Goal: Transaction & Acquisition: Purchase product/service

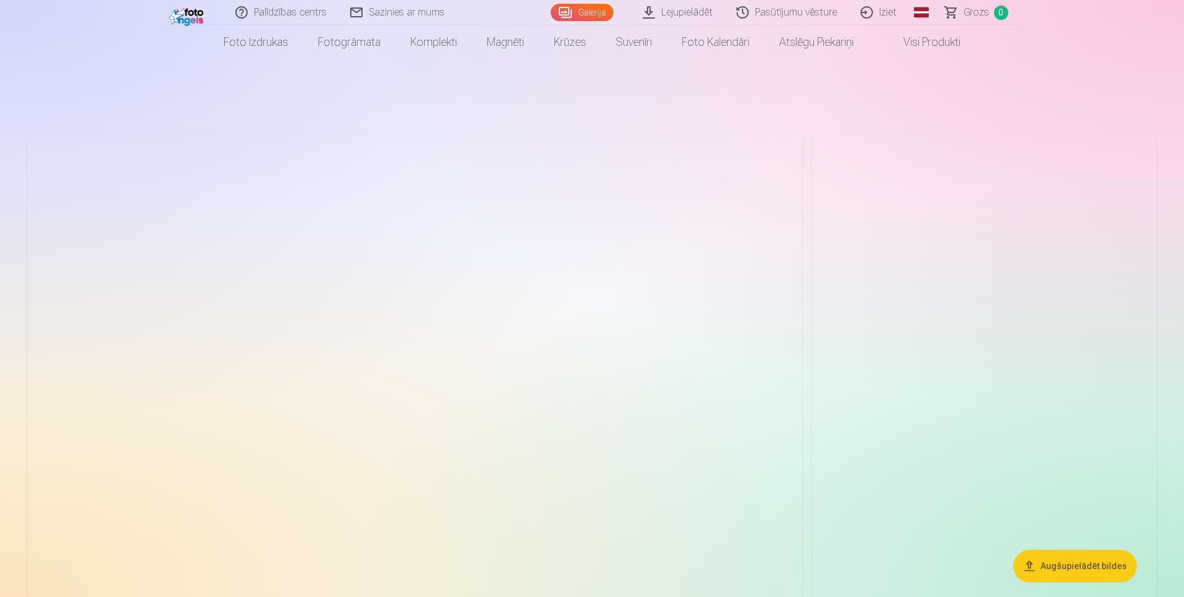
scroll to position [62, 0]
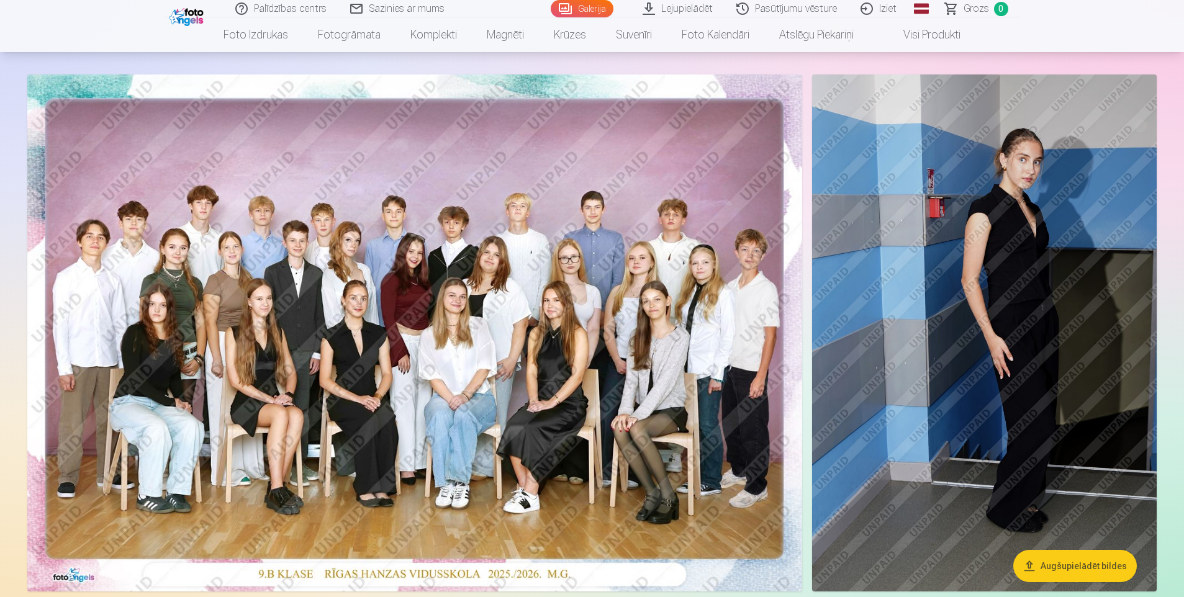
click at [366, 358] on img at bounding box center [414, 333] width 775 height 517
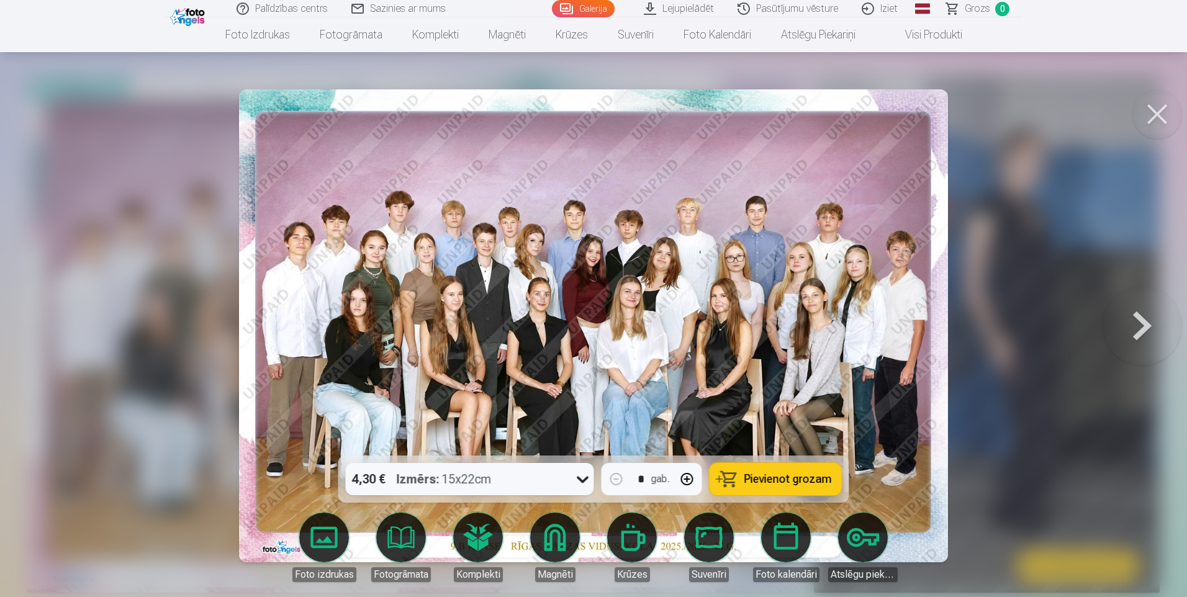
click at [757, 484] on span "Pievienot grozam" at bounding box center [789, 479] width 88 height 11
click at [1144, 112] on button at bounding box center [1158, 114] width 50 height 50
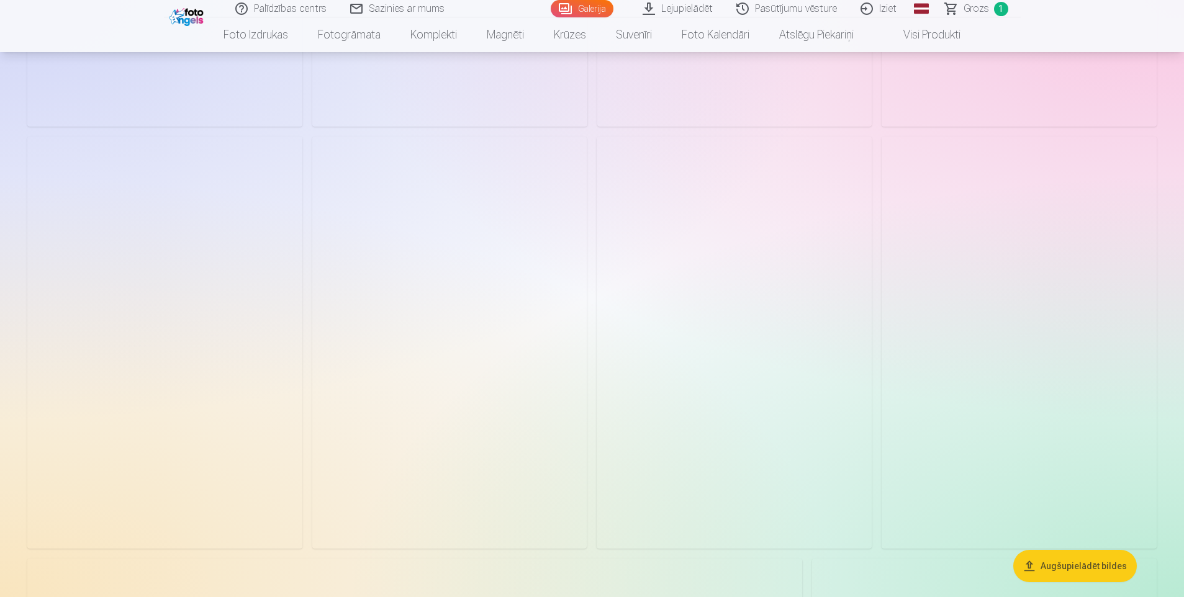
scroll to position [3043, 0]
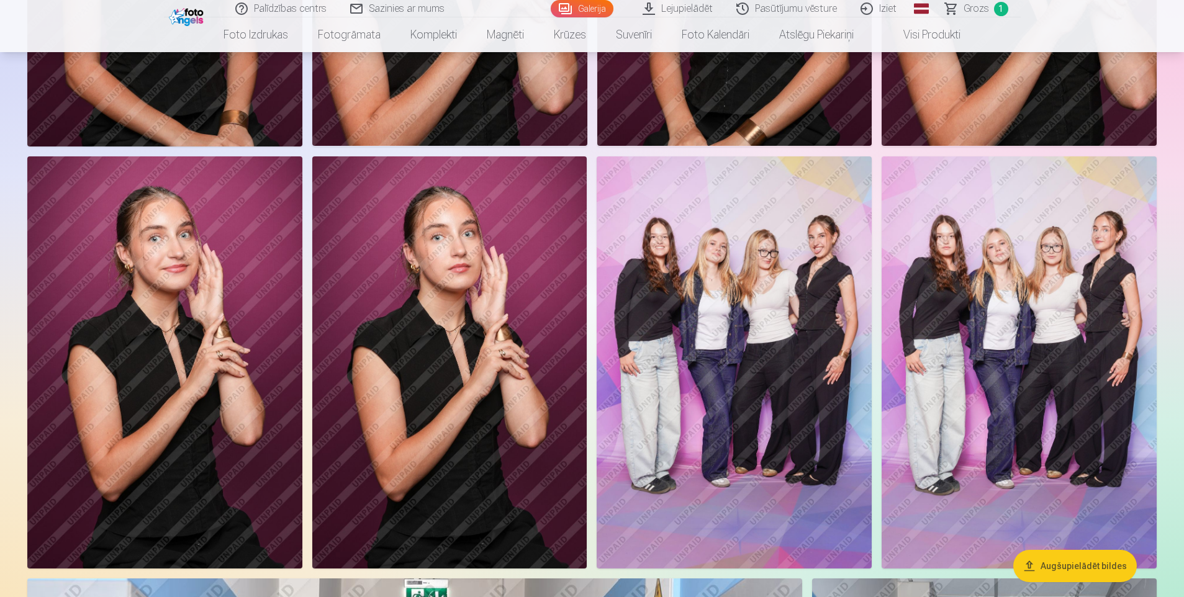
click at [721, 382] on img at bounding box center [734, 363] width 275 height 412
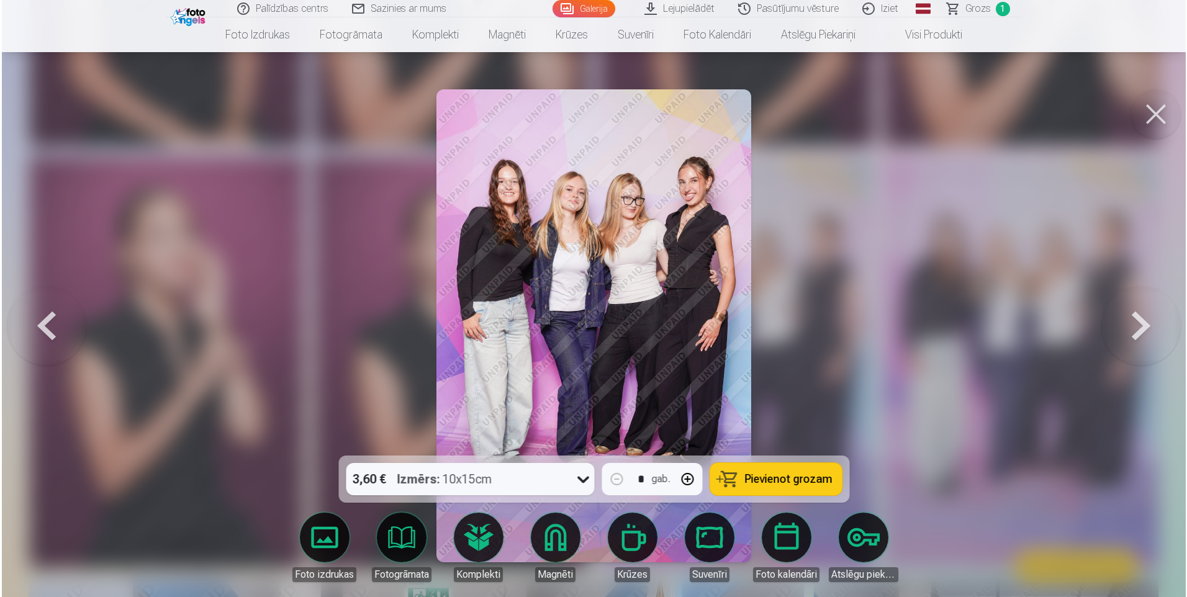
scroll to position [3051, 0]
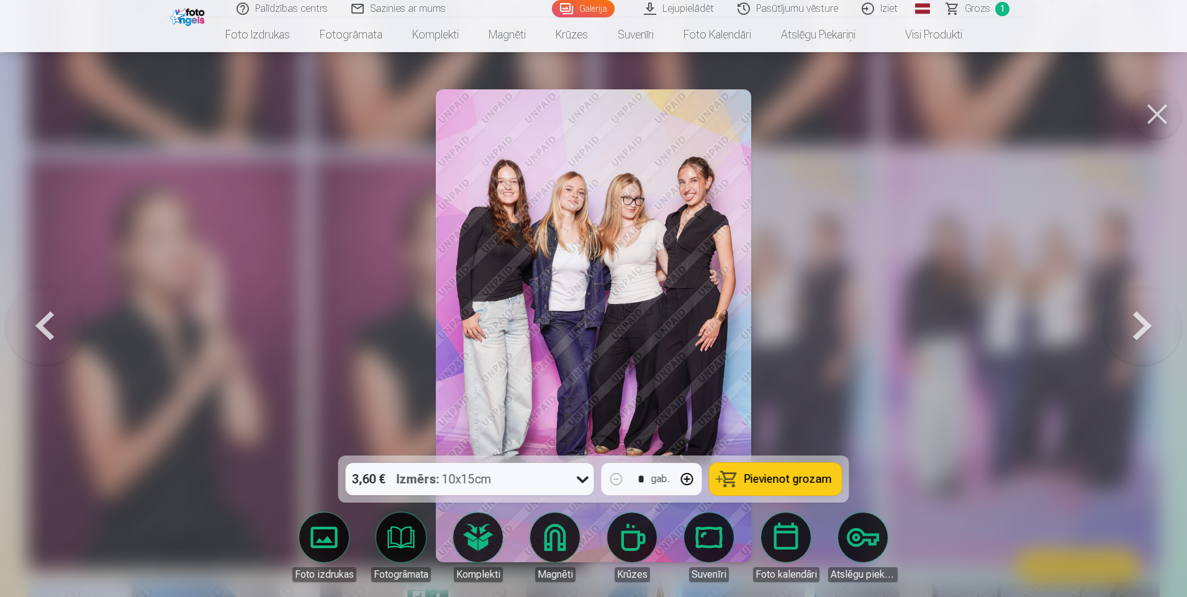
click at [759, 477] on span "Pievienot grozam" at bounding box center [789, 479] width 88 height 11
click at [1157, 113] on button at bounding box center [1158, 114] width 50 height 50
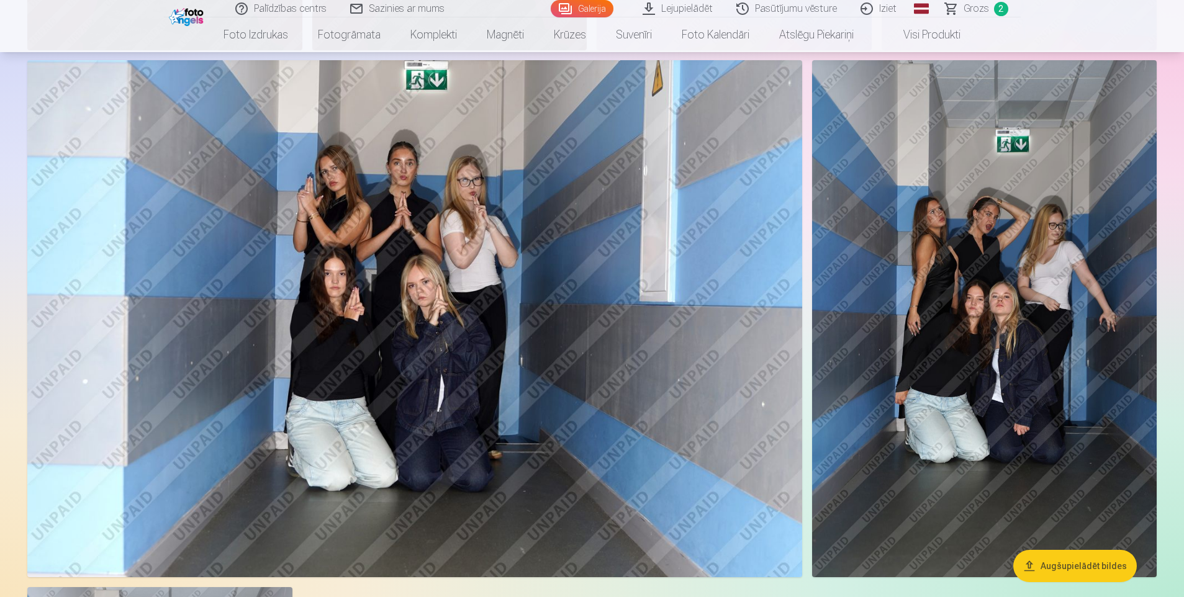
scroll to position [3540, 0]
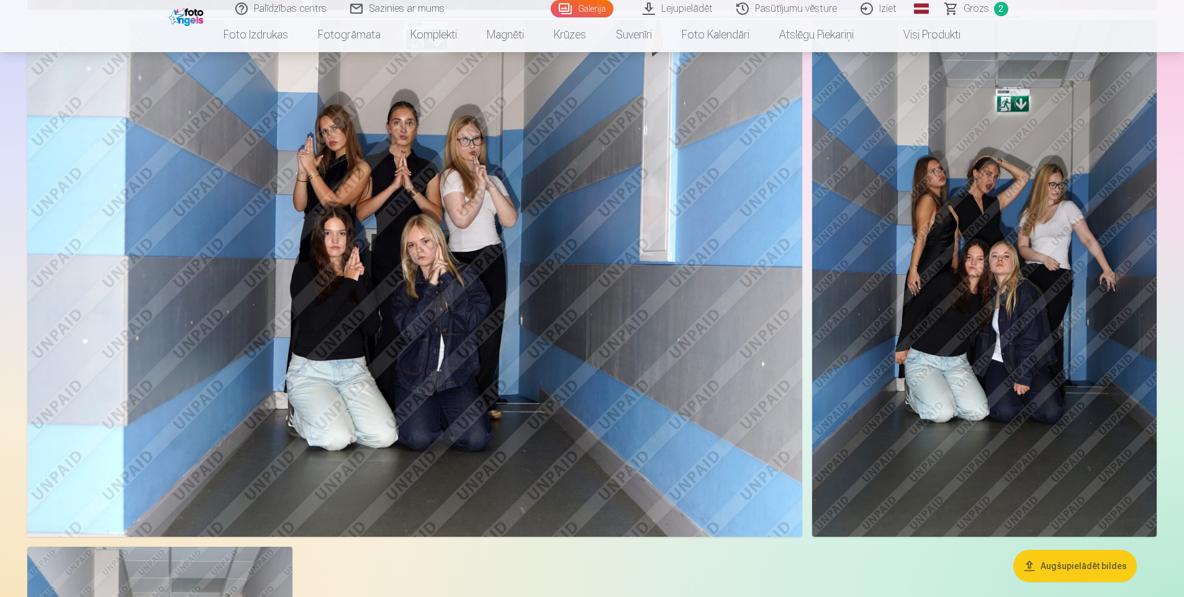
click at [459, 274] on img at bounding box center [414, 278] width 775 height 517
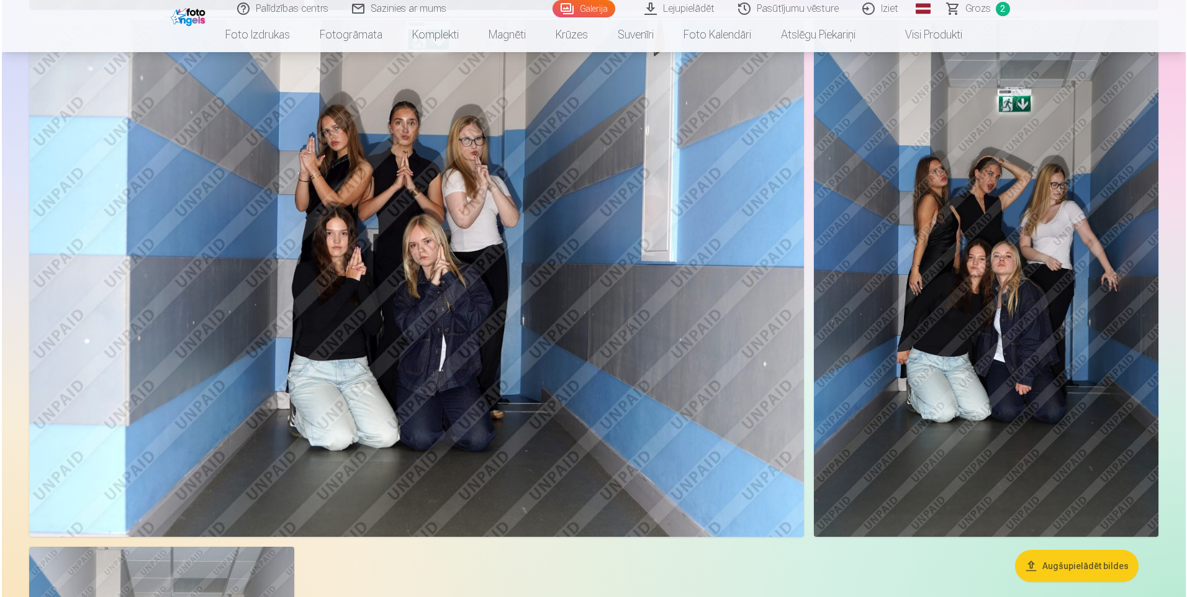
scroll to position [3610, 0]
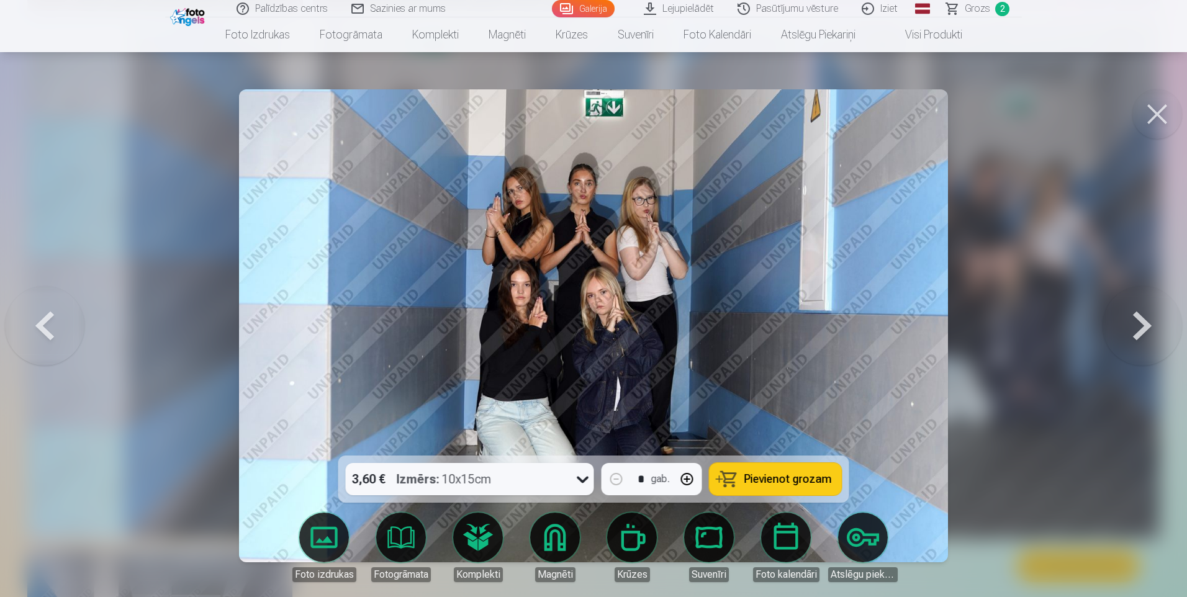
click at [758, 483] on span "Pievienot grozam" at bounding box center [789, 479] width 88 height 11
click at [1171, 115] on button at bounding box center [1158, 114] width 50 height 50
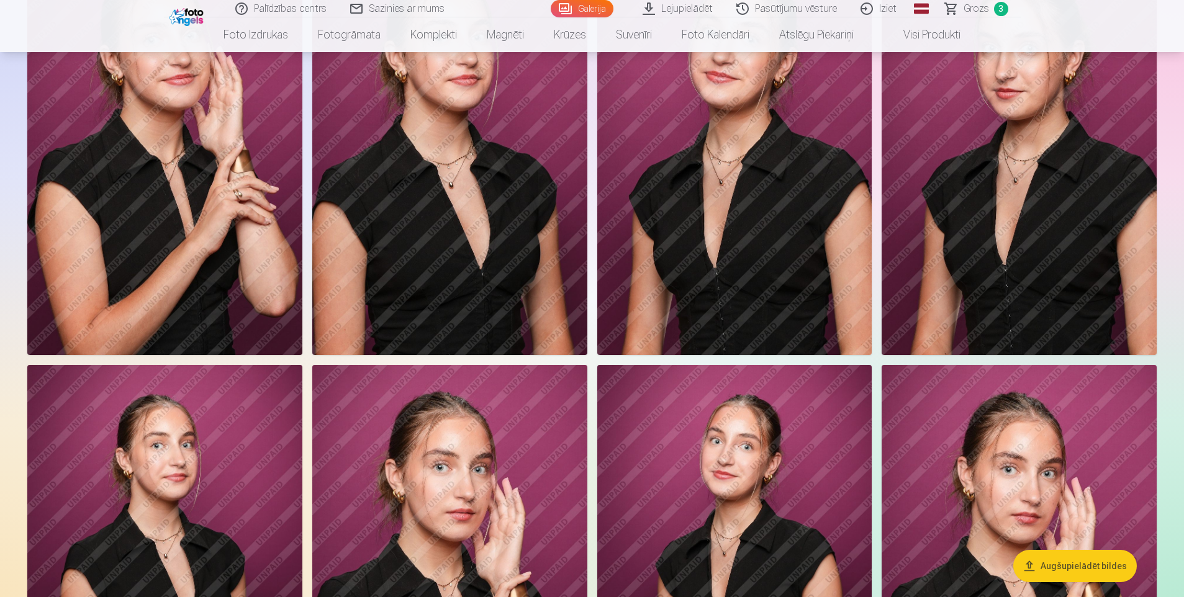
scroll to position [2609, 0]
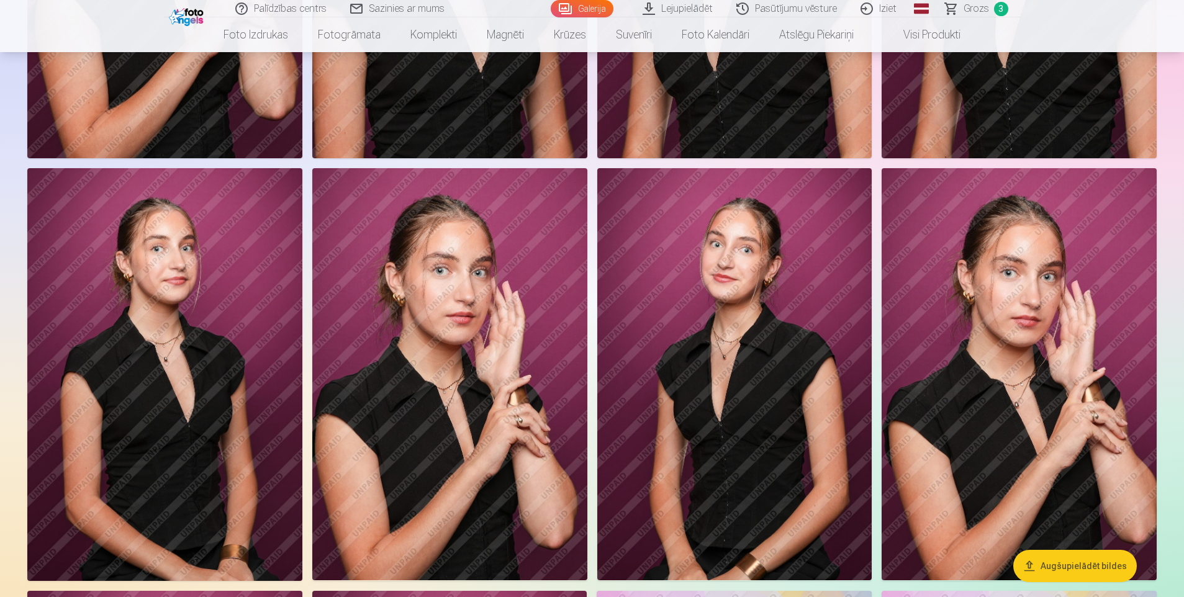
click at [741, 394] on img at bounding box center [734, 374] width 275 height 412
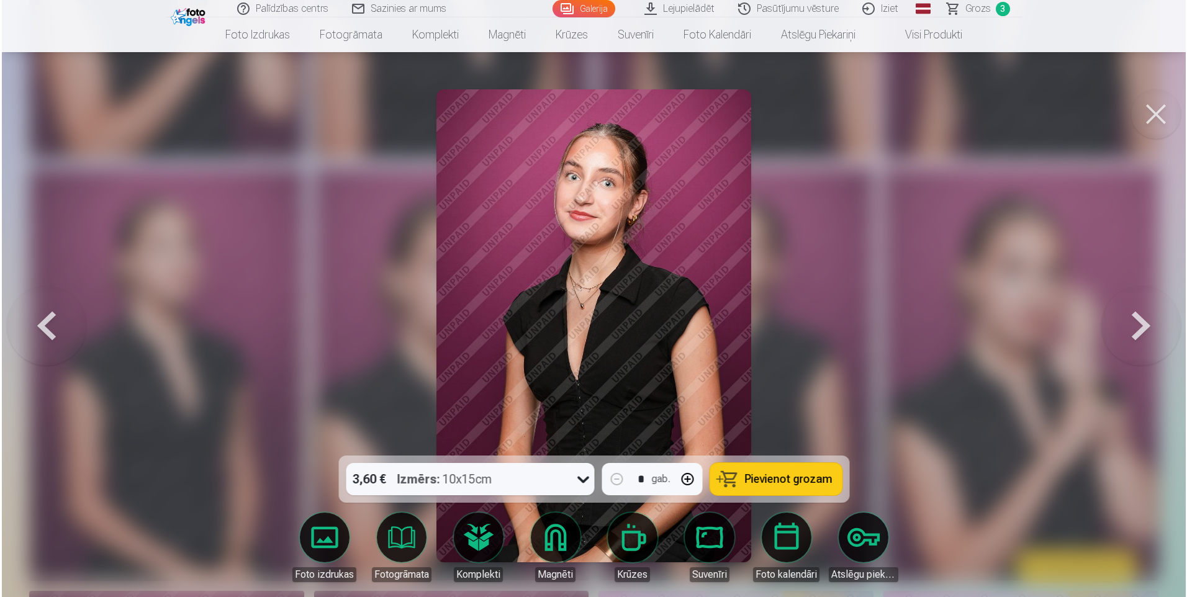
scroll to position [2614, 0]
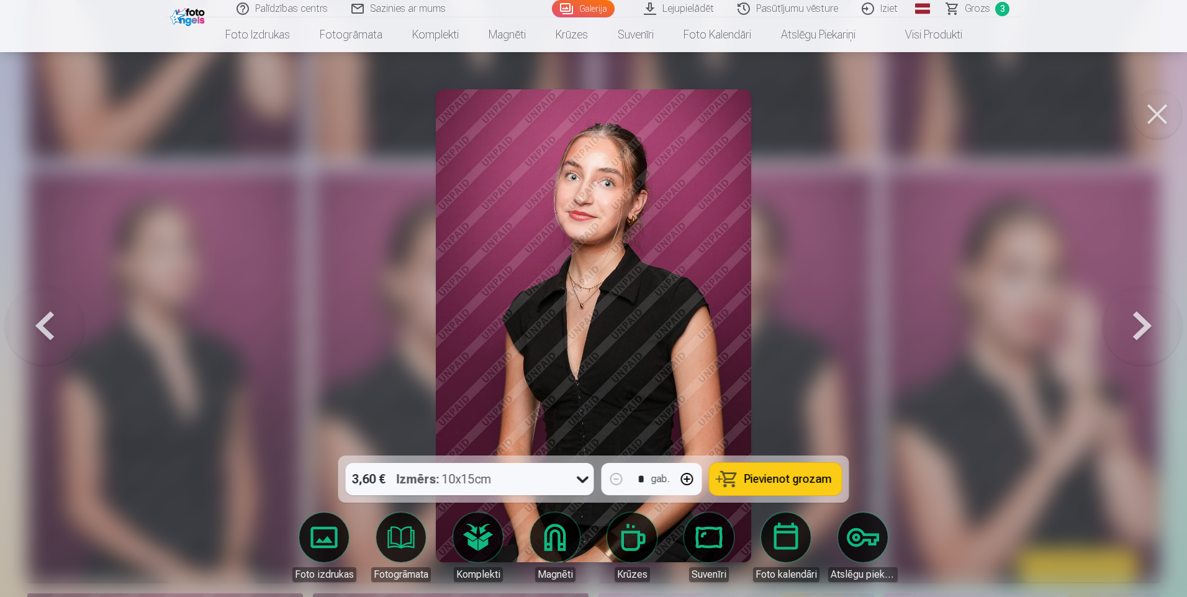
click at [824, 334] on div at bounding box center [593, 298] width 1187 height 597
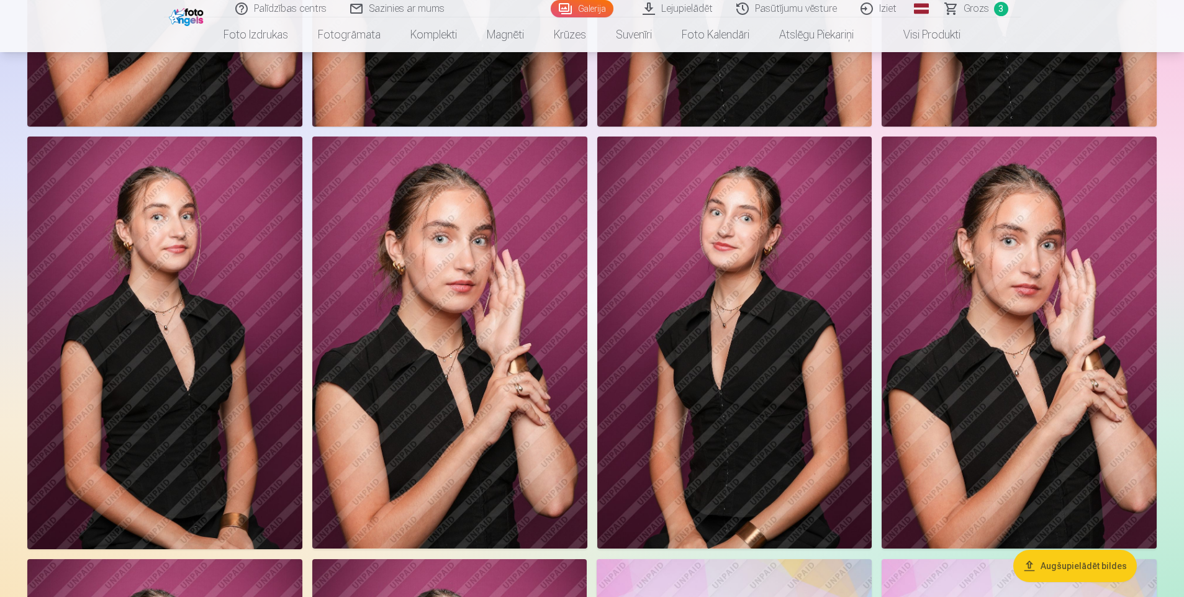
scroll to position [2609, 0]
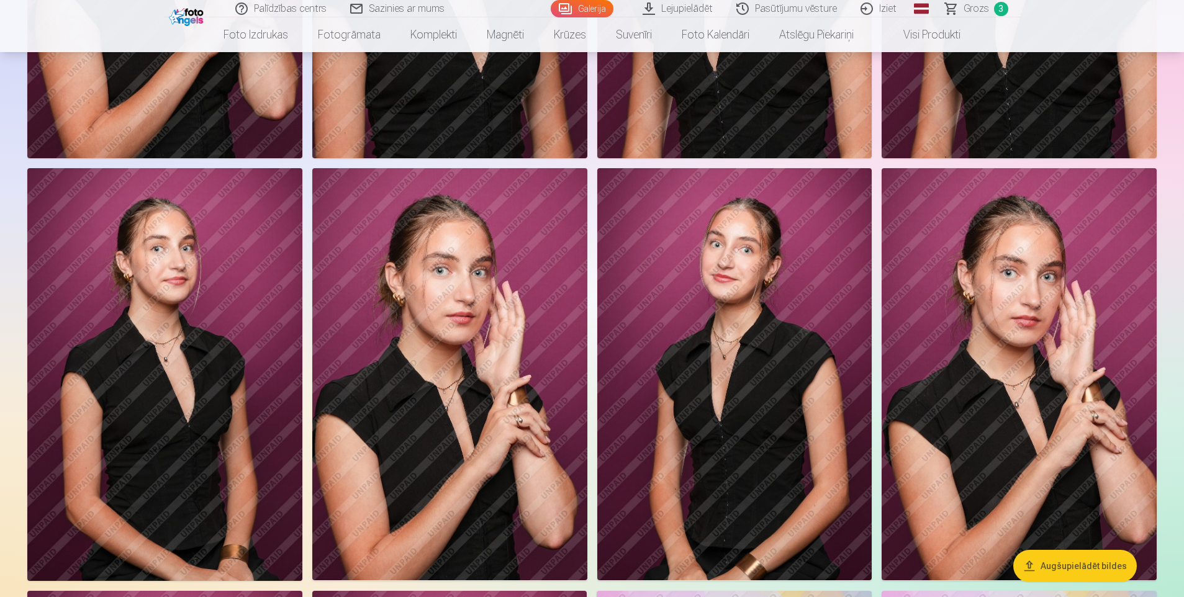
click at [529, 358] on img at bounding box center [449, 374] width 275 height 412
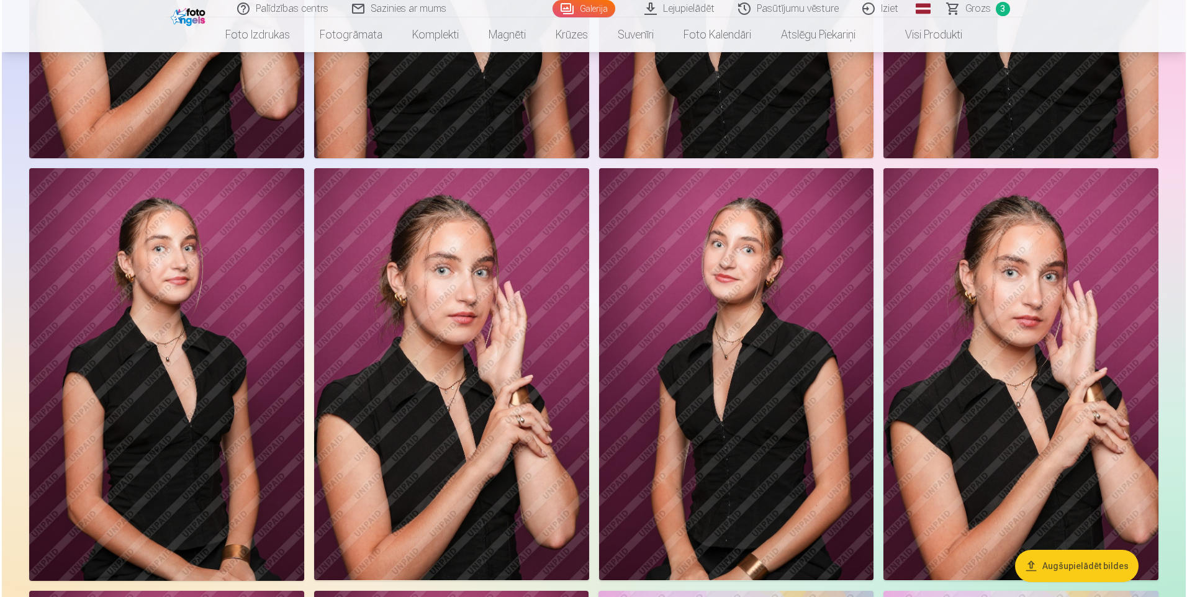
scroll to position [2614, 0]
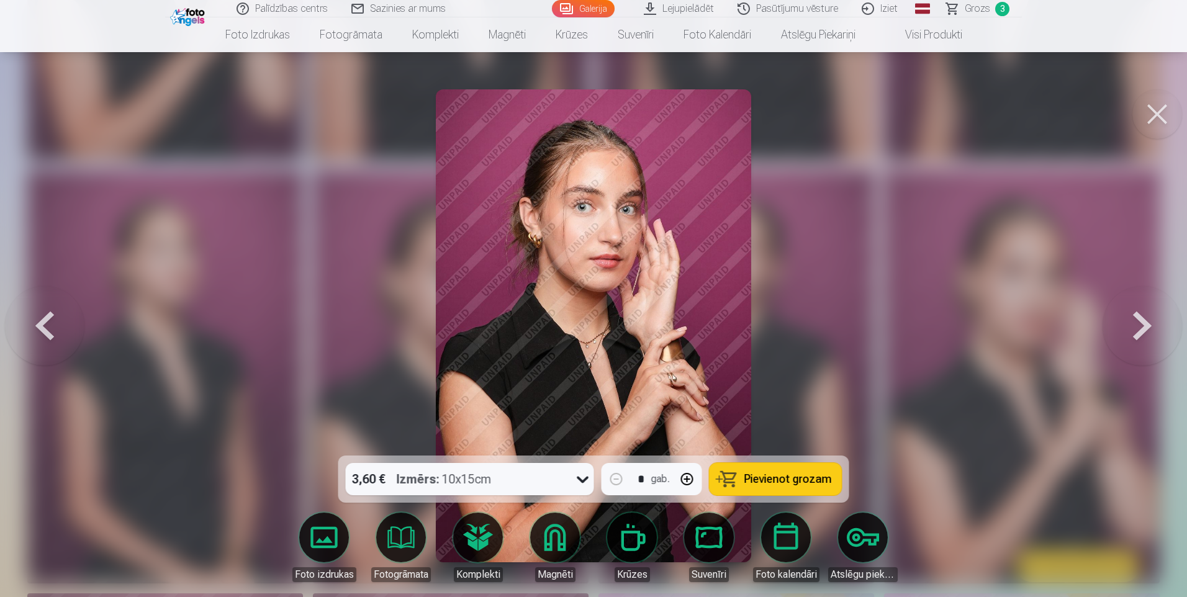
drag, startPoint x: 778, startPoint y: 370, endPoint x: 783, endPoint y: 379, distance: 10.6
click at [783, 379] on div at bounding box center [593, 298] width 1187 height 597
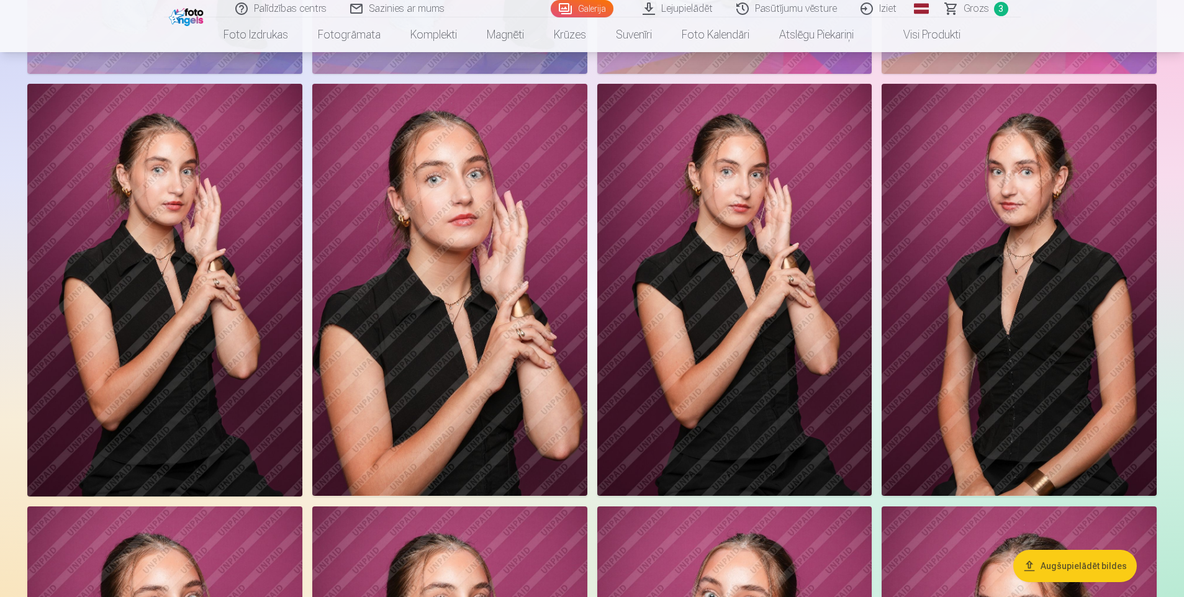
scroll to position [1863, 0]
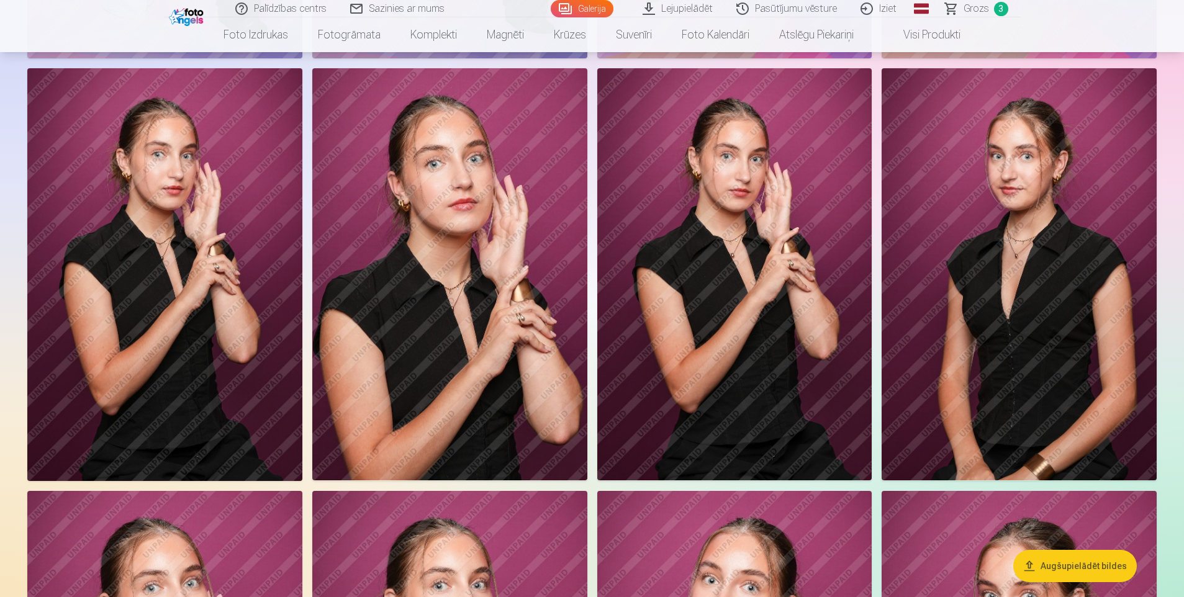
click at [202, 196] on img at bounding box center [164, 274] width 275 height 412
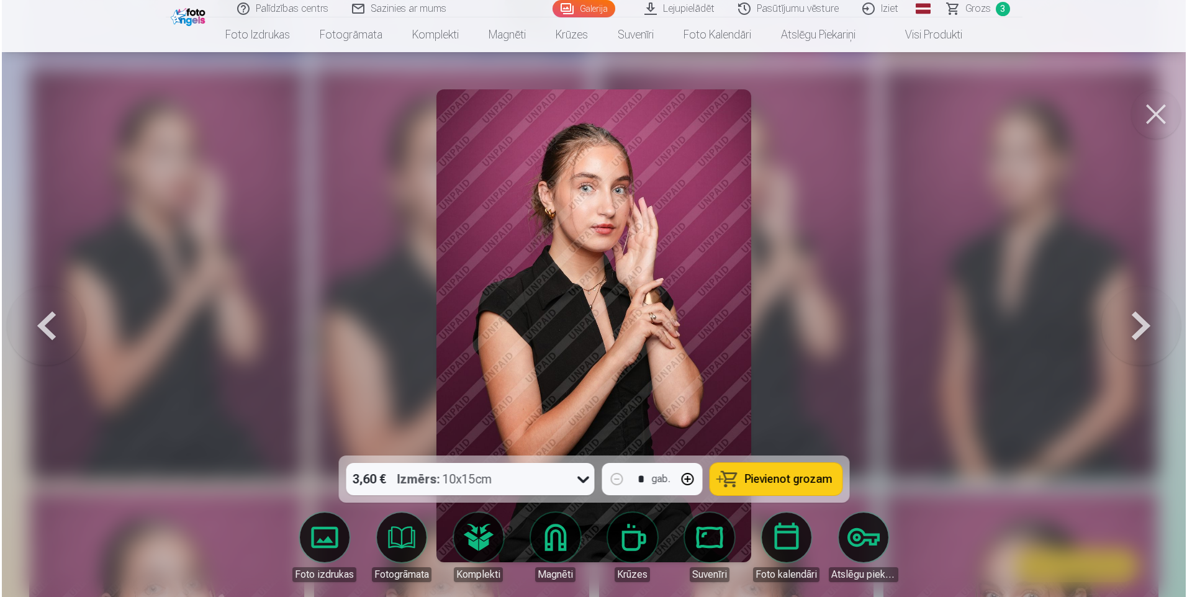
scroll to position [1867, 0]
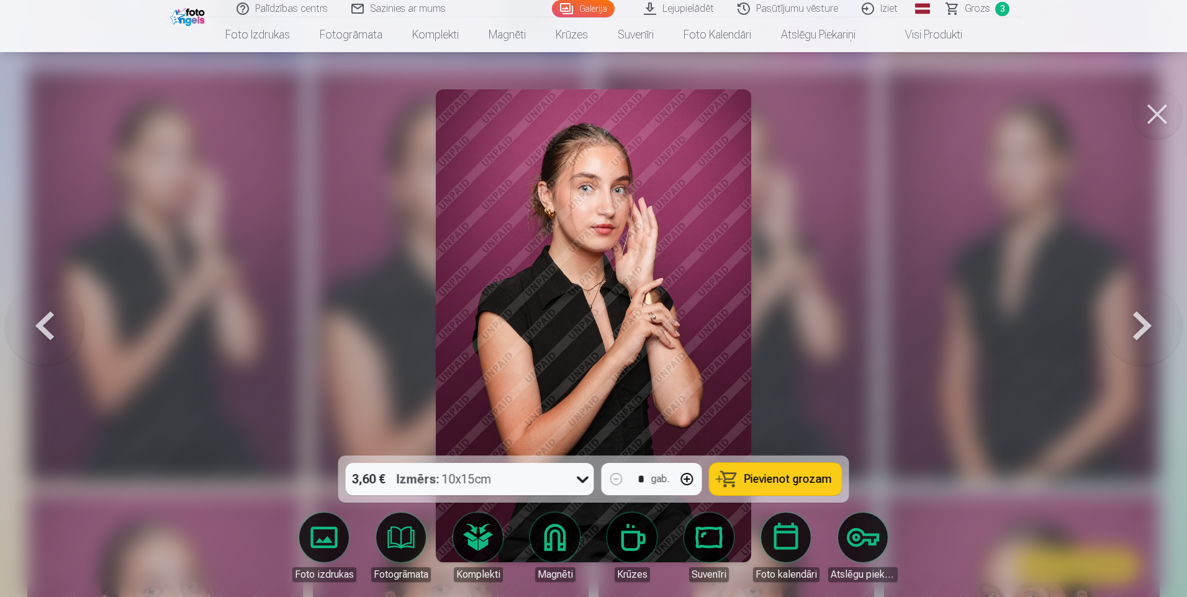
click at [811, 357] on div at bounding box center [593, 298] width 1187 height 597
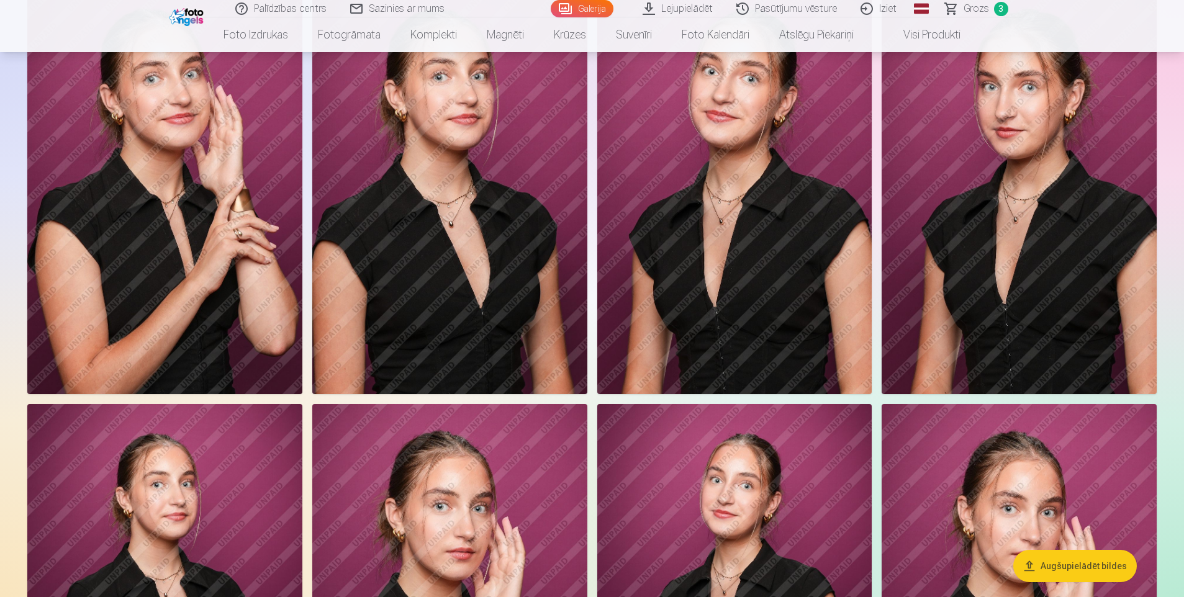
scroll to position [2609, 0]
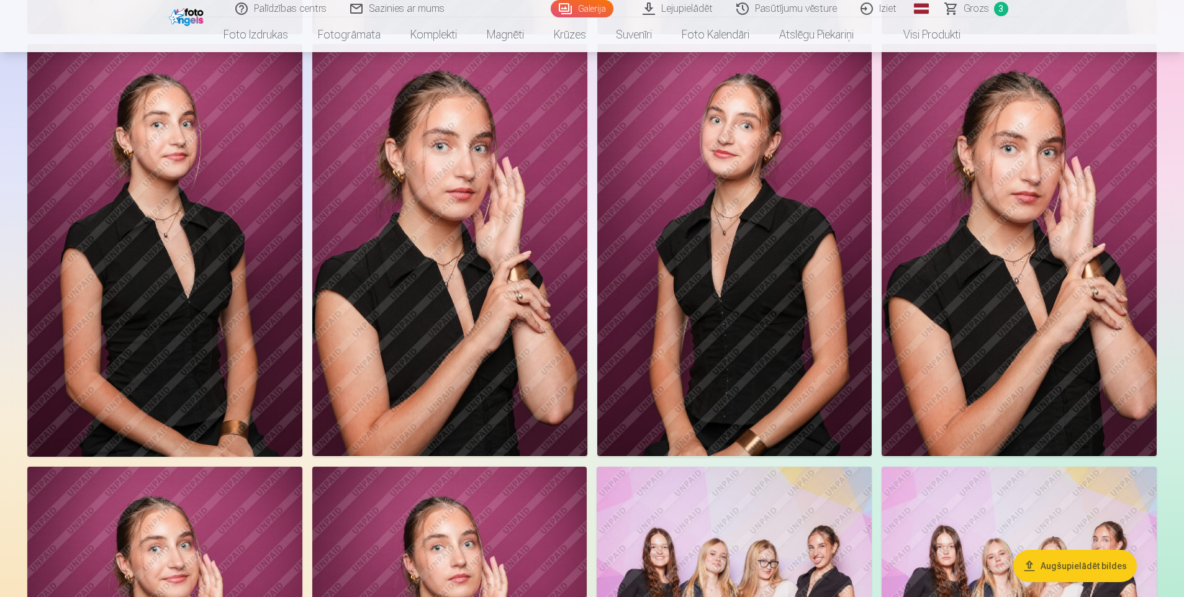
click at [736, 335] on img at bounding box center [734, 250] width 275 height 412
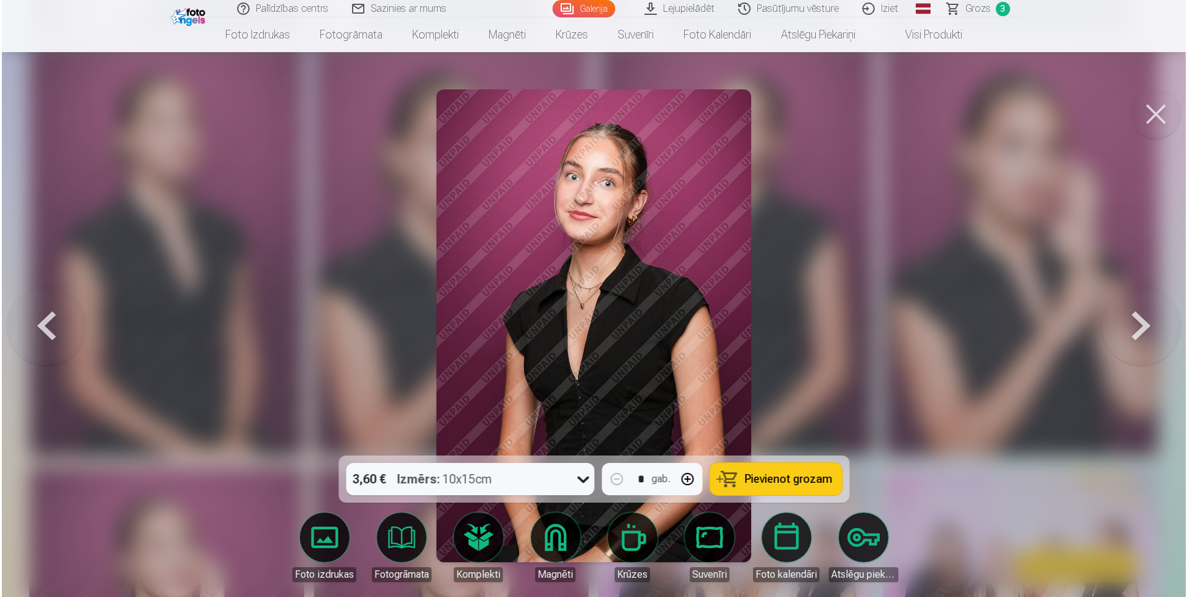
scroll to position [2738, 0]
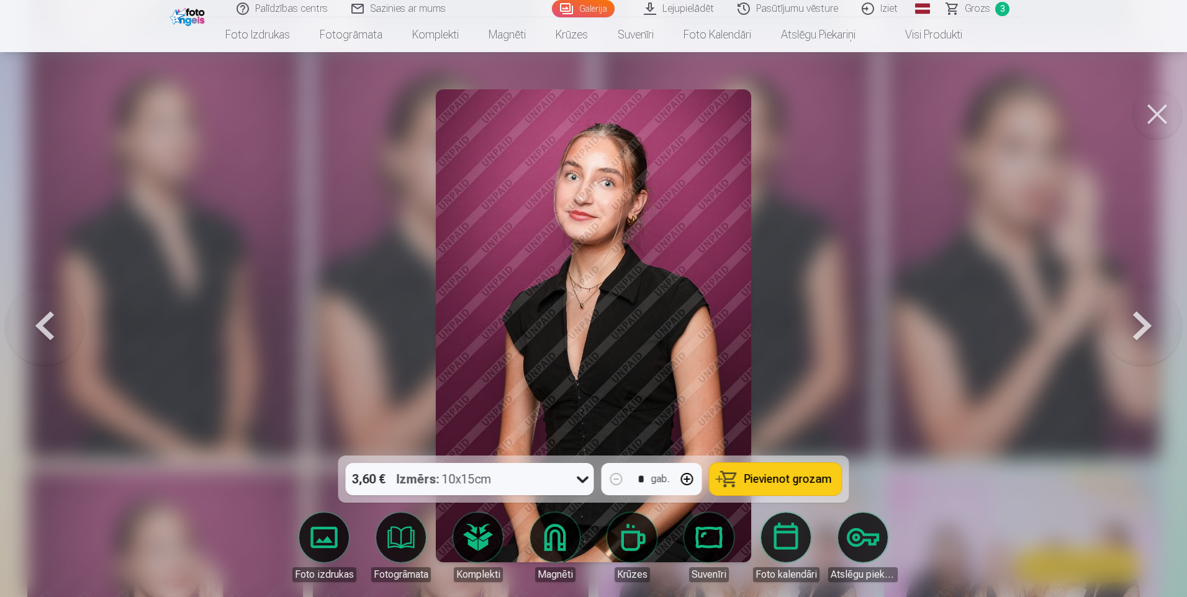
click at [791, 479] on span "Pievienot grozam" at bounding box center [789, 479] width 88 height 11
click at [1152, 130] on button at bounding box center [1158, 114] width 50 height 50
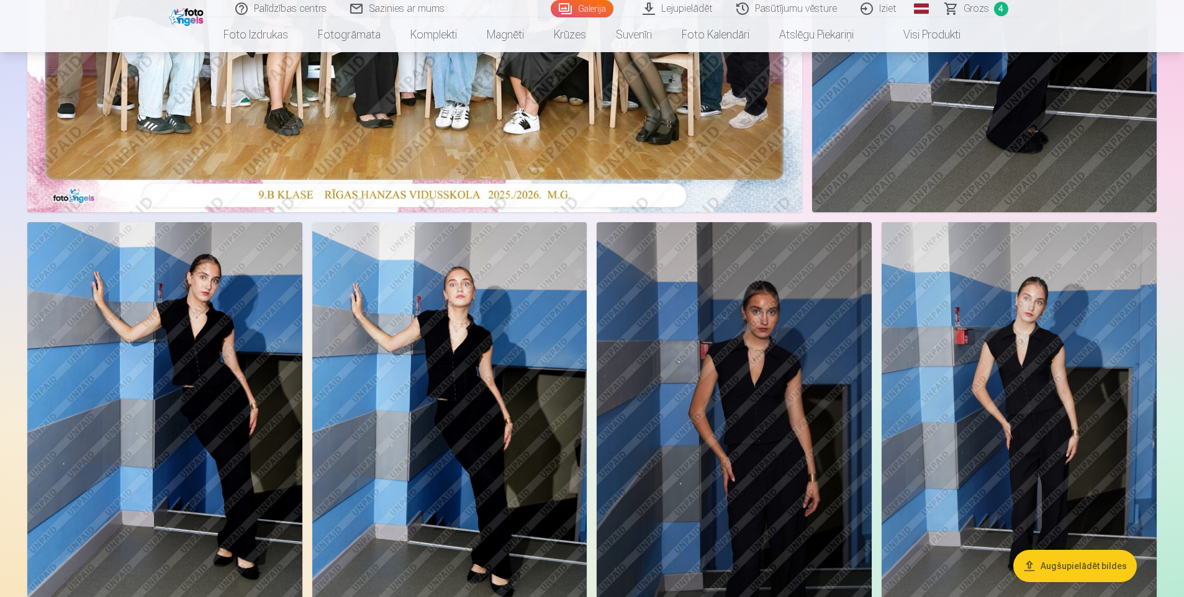
scroll to position [373, 0]
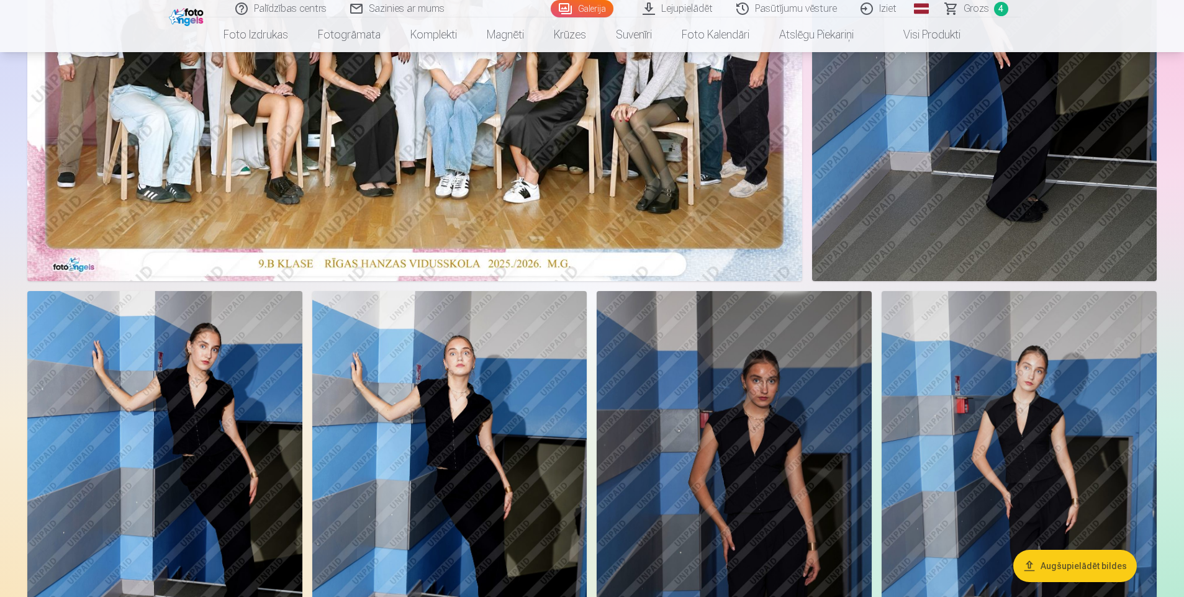
click at [976, 5] on span "Grozs" at bounding box center [976, 8] width 25 height 15
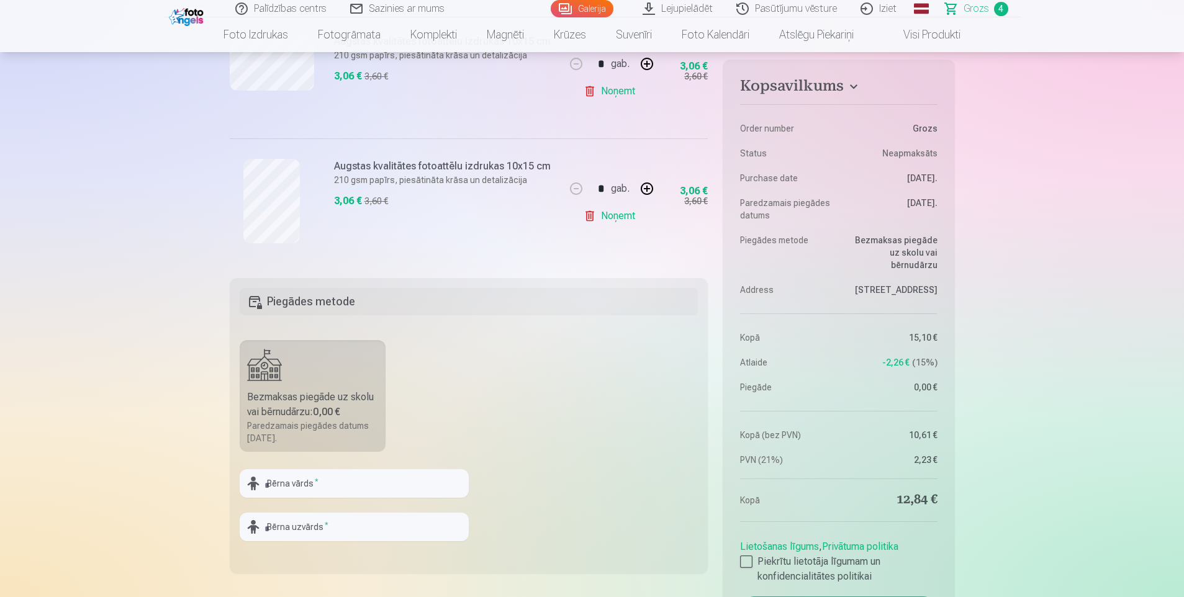
scroll to position [621, 0]
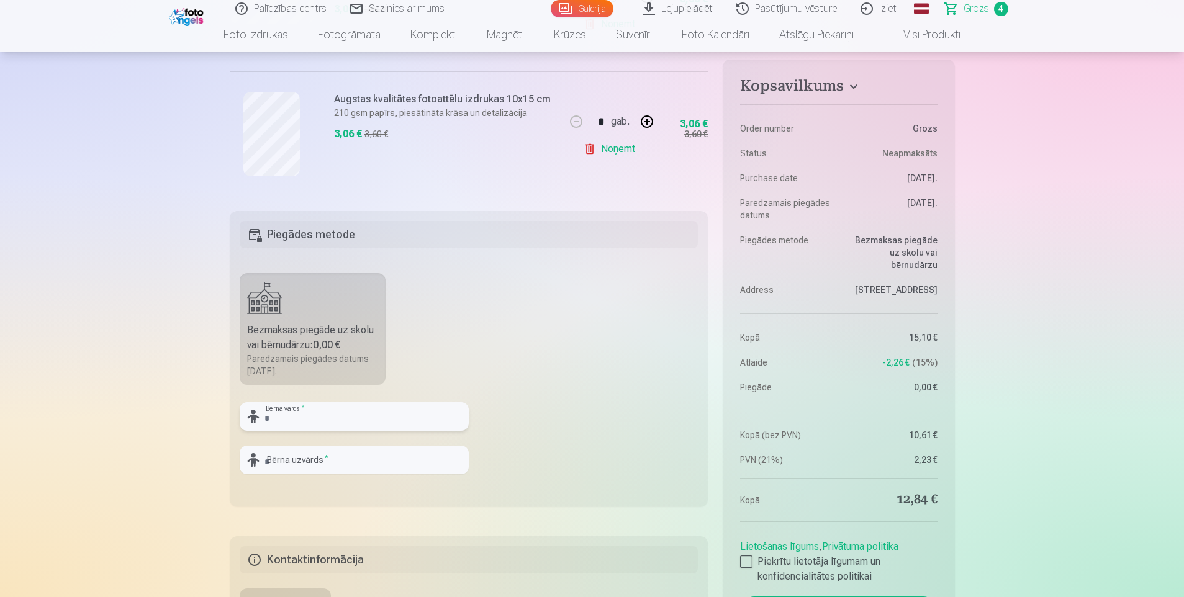
click at [286, 411] on input "text" at bounding box center [354, 416] width 229 height 29
type input "******"
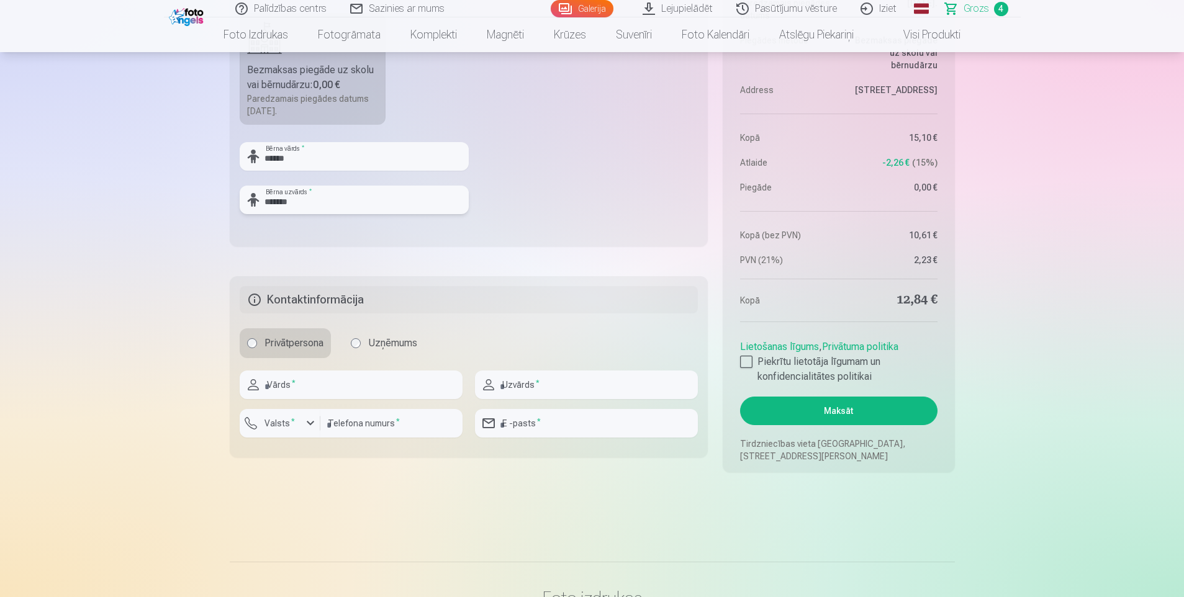
scroll to position [994, 0]
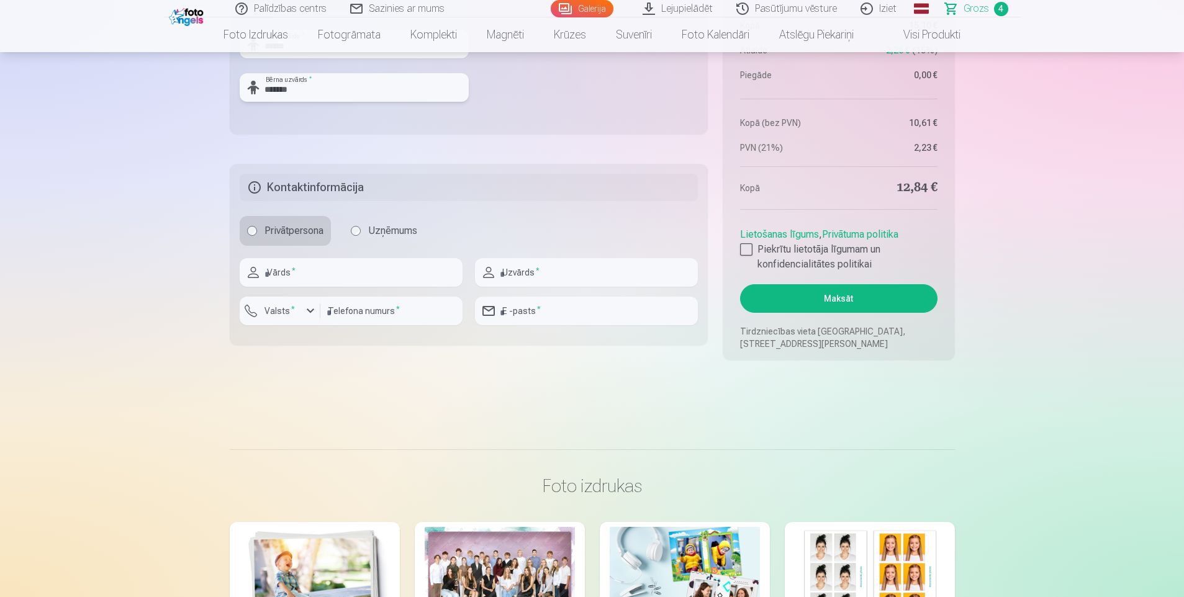
type input "*******"
click at [353, 268] on input "text" at bounding box center [351, 272] width 223 height 29
type input "*"
type input "*****"
type input "*******"
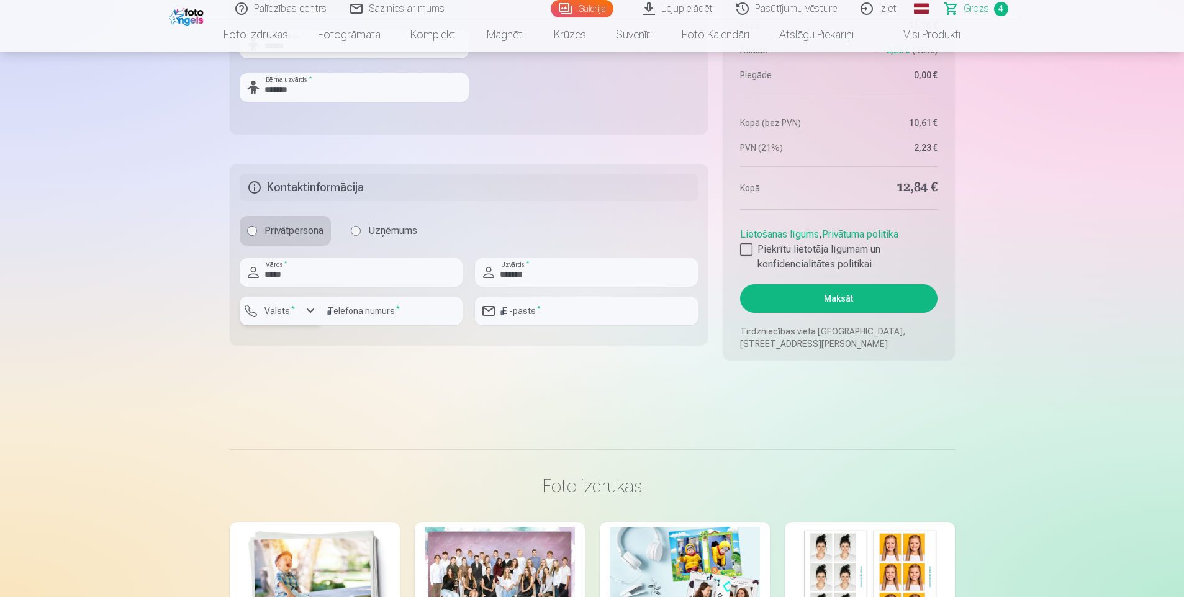
click at [310, 309] on div "button" at bounding box center [310, 311] width 15 height 15
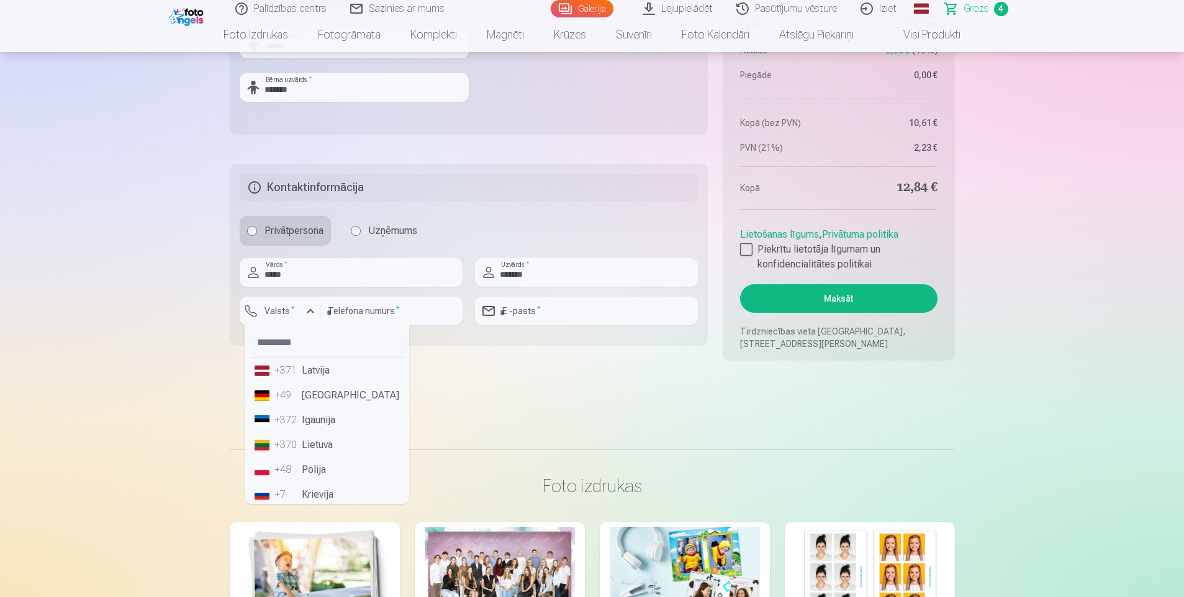
click at [293, 373] on div "+371" at bounding box center [287, 370] width 25 height 15
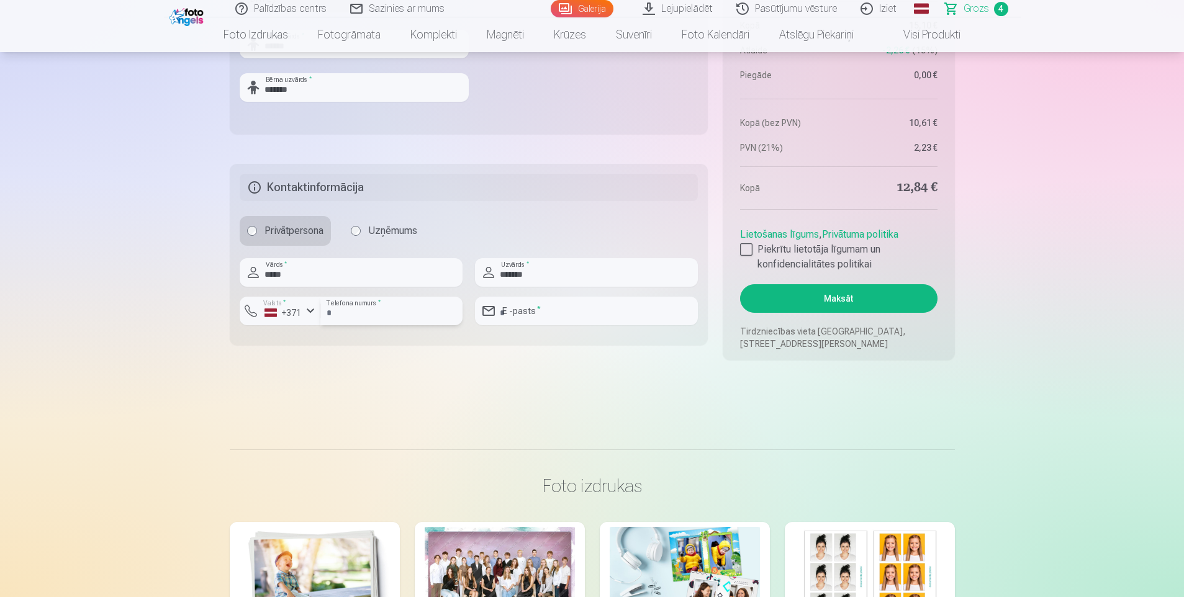
click at [373, 309] on input "number" at bounding box center [391, 311] width 142 height 29
type input "********"
click at [559, 318] on input "email" at bounding box center [586, 311] width 223 height 29
type input "**********"
click at [745, 248] on div at bounding box center [746, 249] width 12 height 12
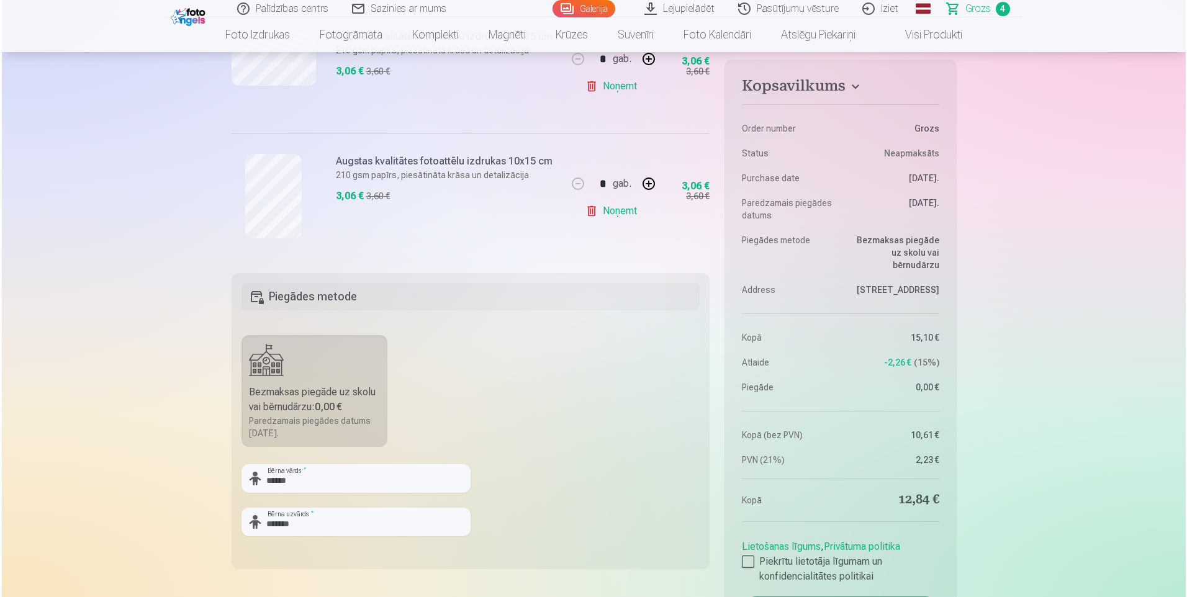
scroll to position [932, 0]
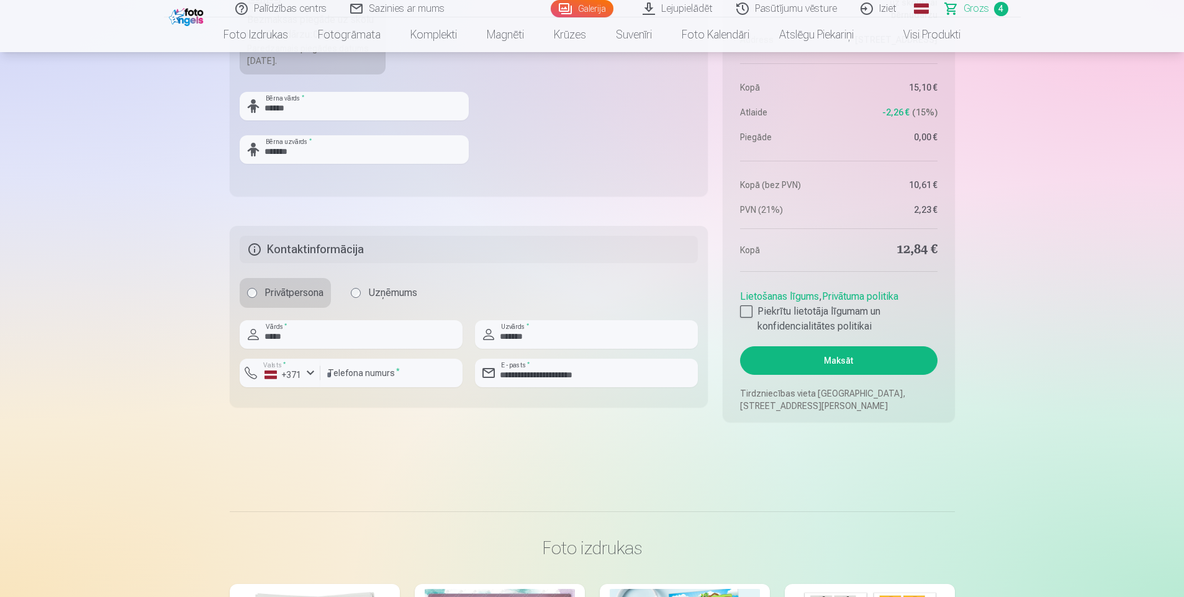
click at [844, 357] on button "Maksāt" at bounding box center [838, 361] width 197 height 29
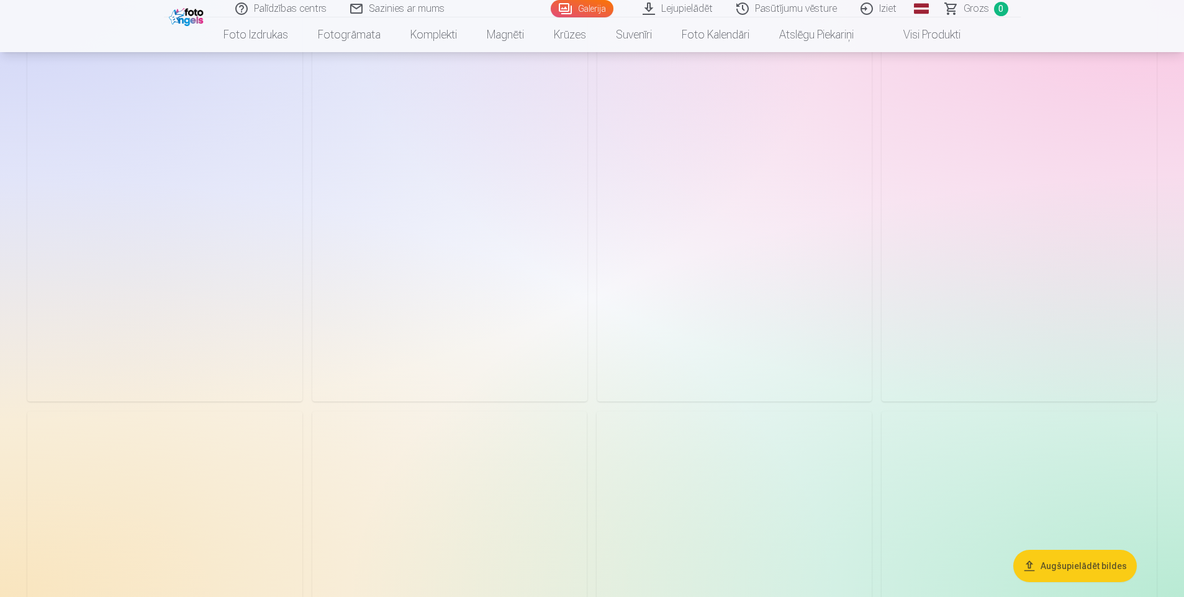
scroll to position [2764, 0]
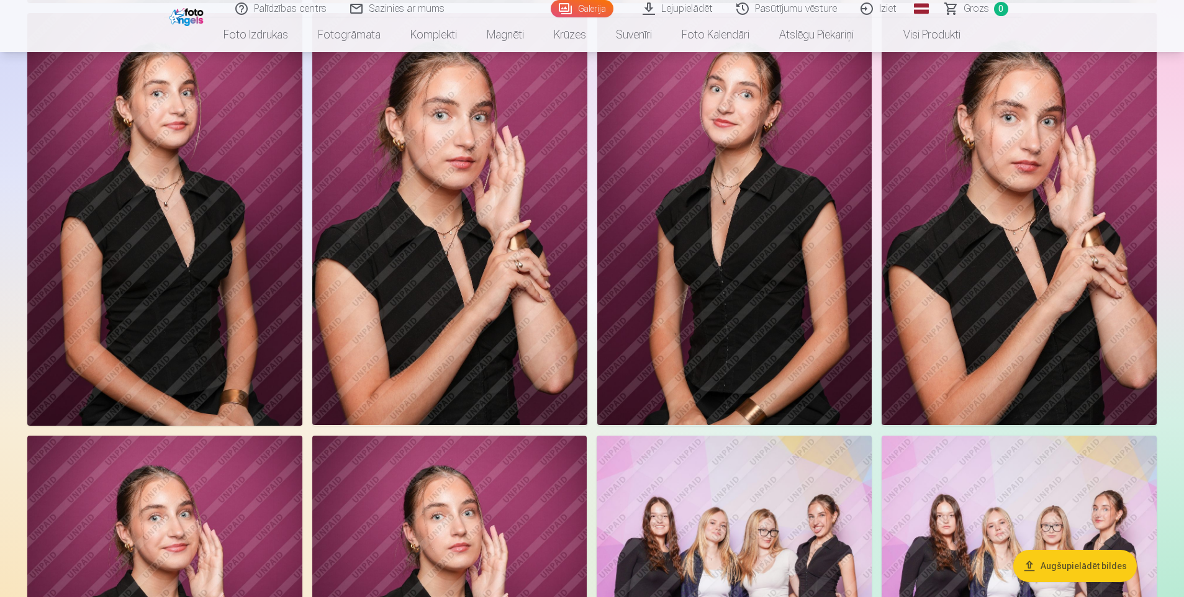
click at [189, 15] on img at bounding box center [188, 15] width 38 height 21
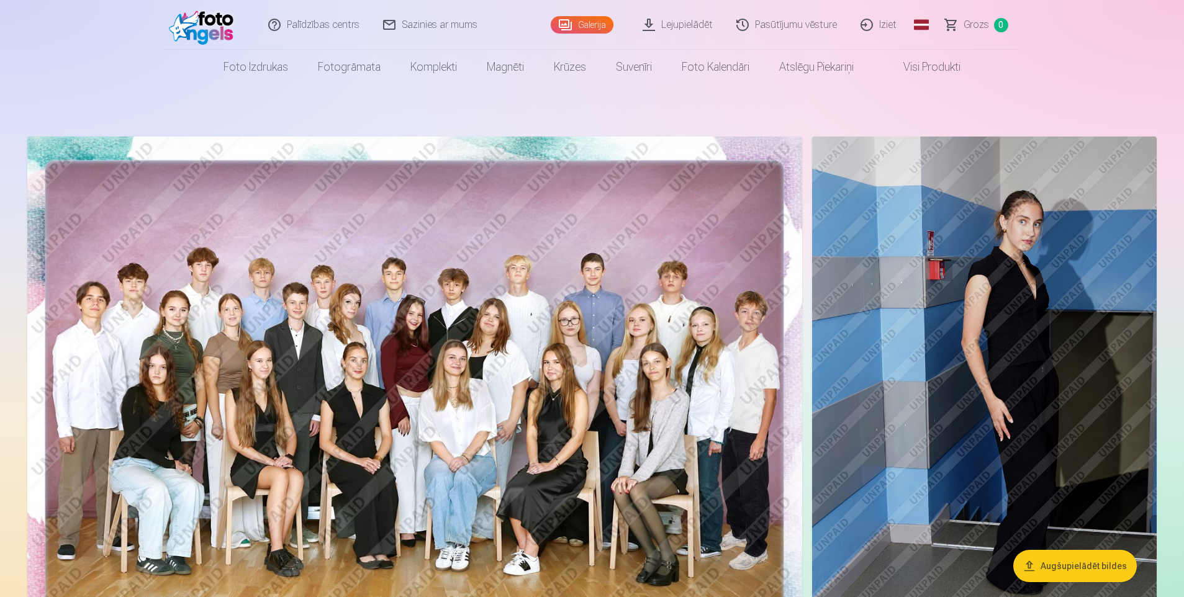
click at [884, 24] on link "Iziet" at bounding box center [880, 25] width 60 height 50
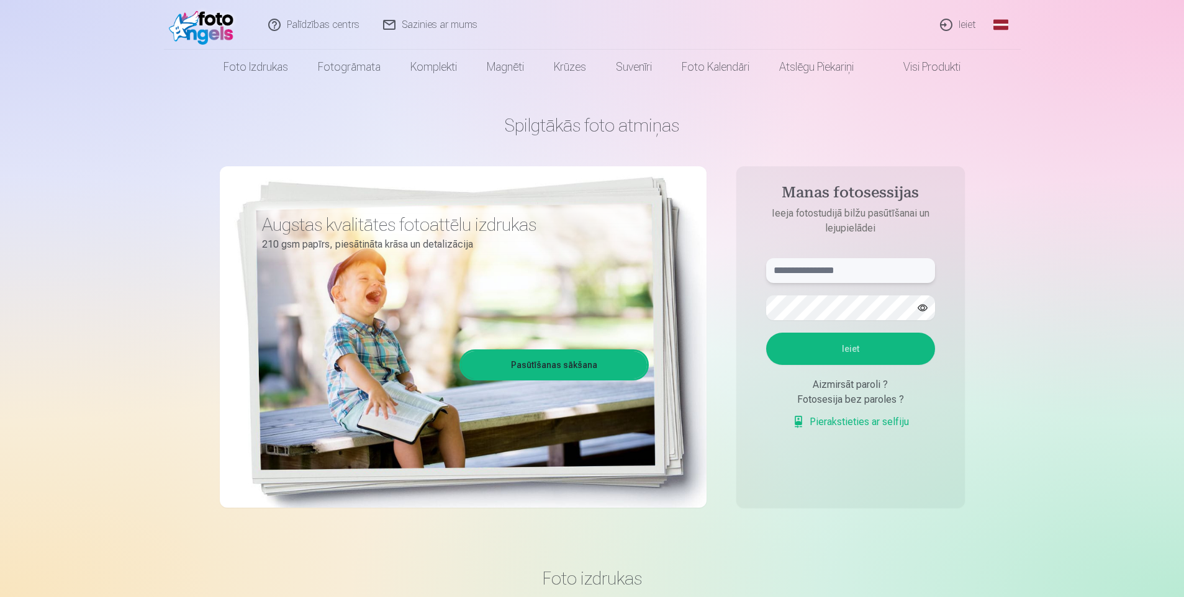
click at [820, 276] on input "text" at bounding box center [850, 270] width 169 height 25
type input "**********"
click at [899, 343] on button "Ieiet" at bounding box center [850, 349] width 169 height 32
